Goal: Transaction & Acquisition: Purchase product/service

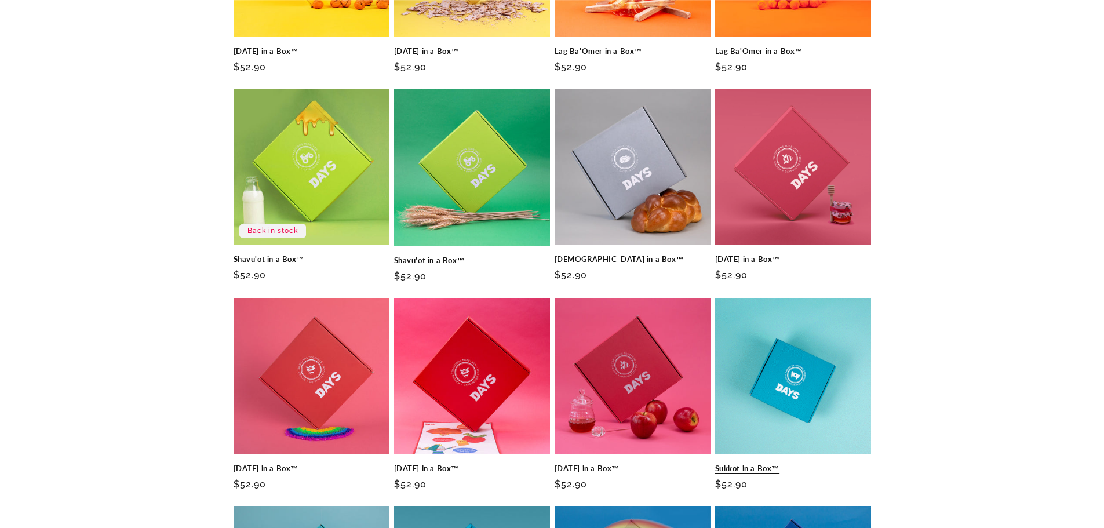
scroll to position [348, 0]
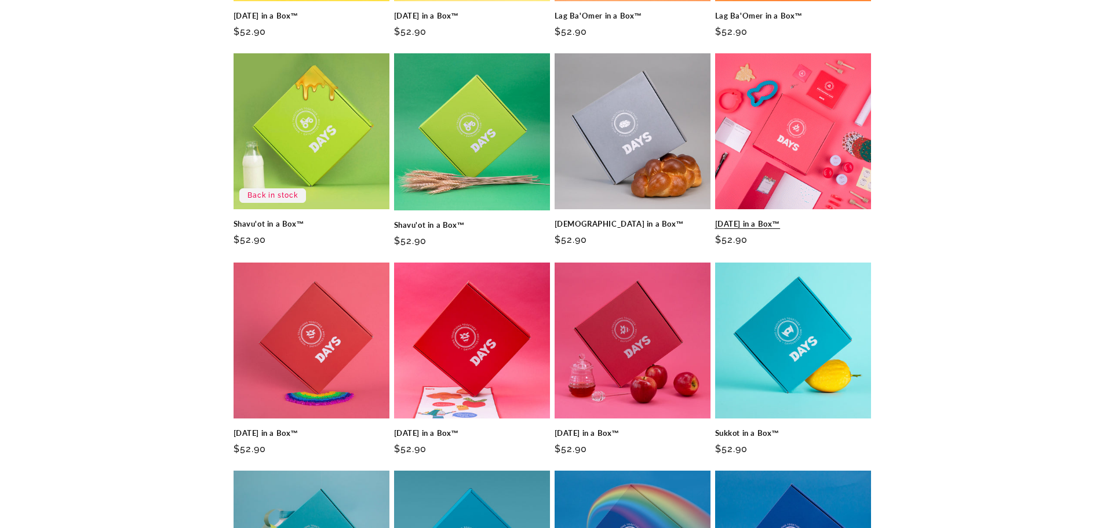
click at [843, 219] on link "[DATE] in a Box™" at bounding box center [793, 224] width 156 height 10
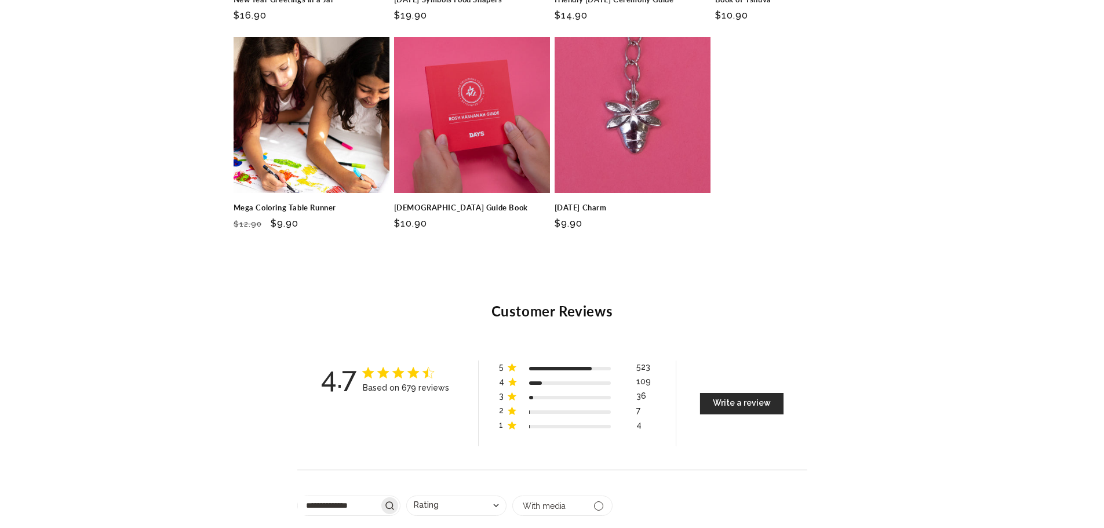
scroll to position [4405, 0]
